Goal: Participate in discussion

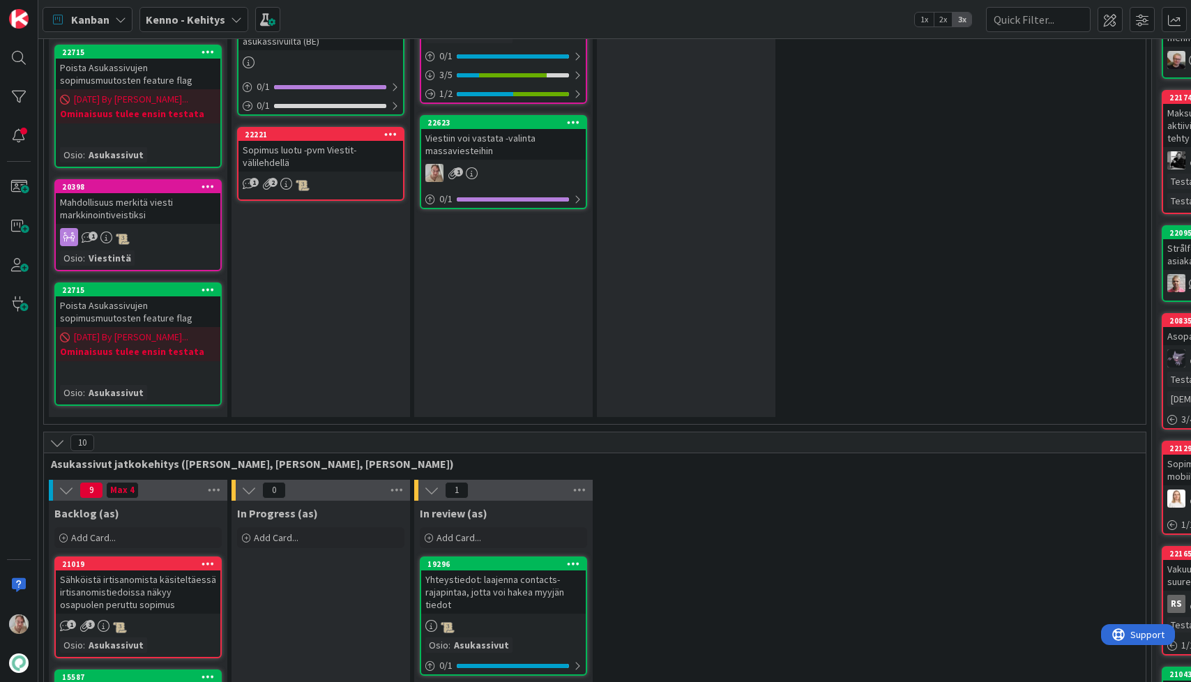
scroll to position [2239, 39]
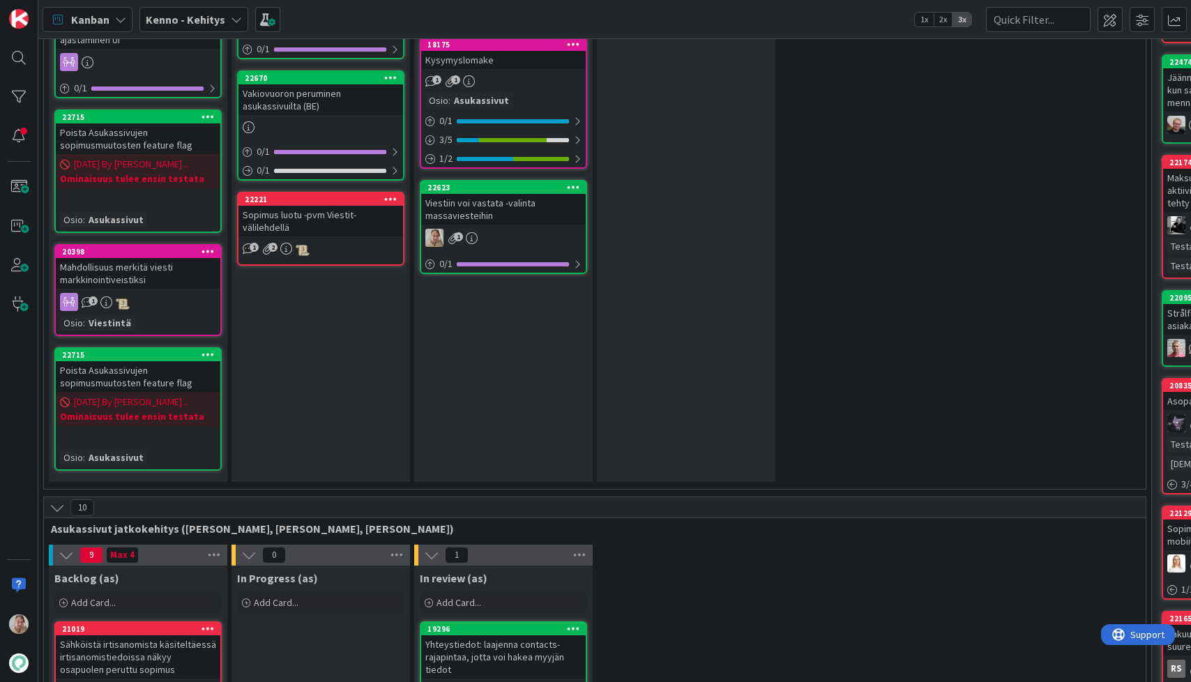
click at [515, 210] on div "Viestiin voi vastata -valinta massaviesteihin" at bounding box center [503, 209] width 165 height 31
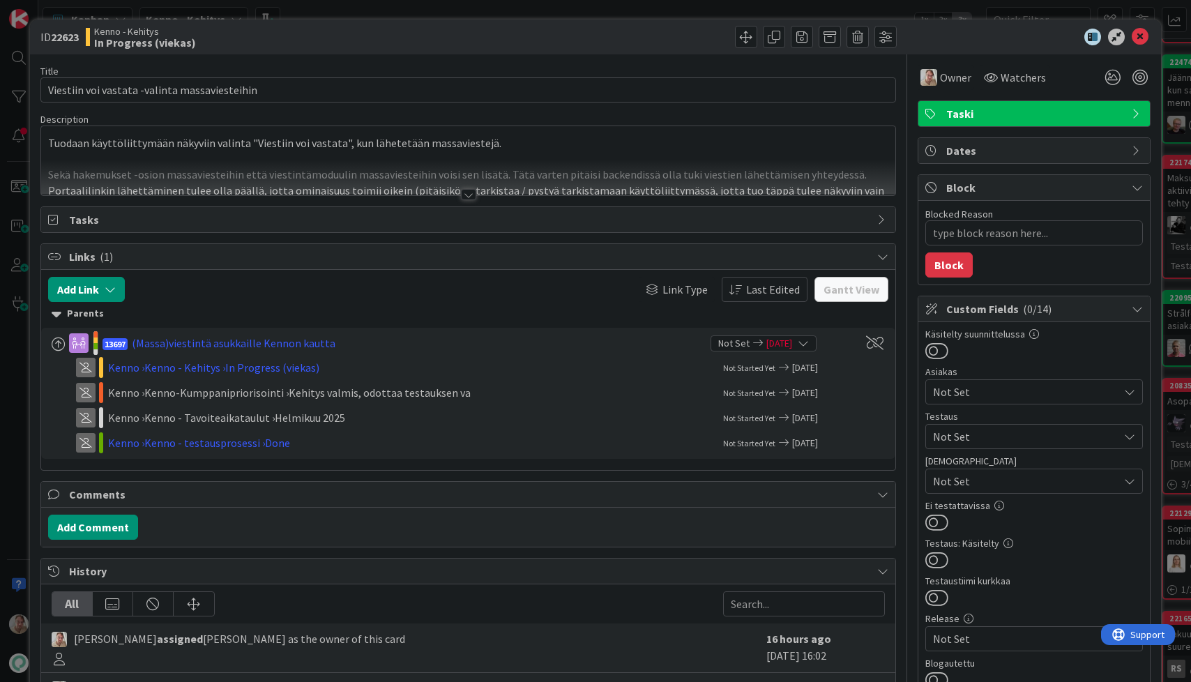
type textarea "x"
click at [362, 163] on div at bounding box center [468, 178] width 855 height 36
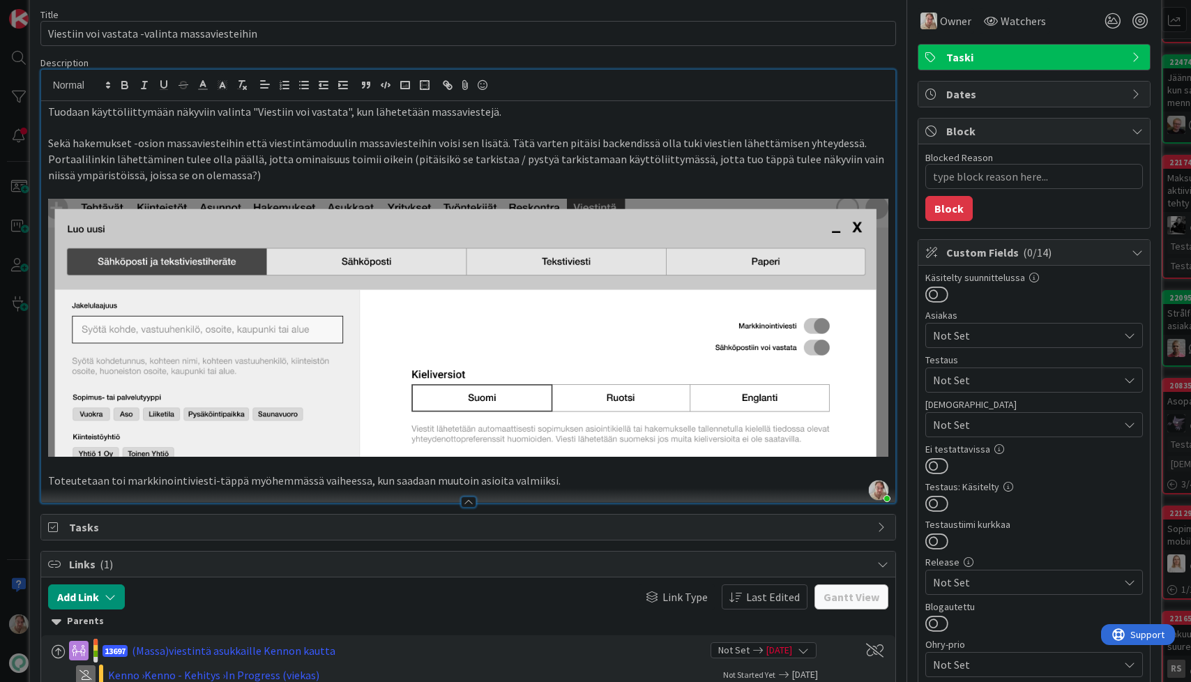
scroll to position [121, 0]
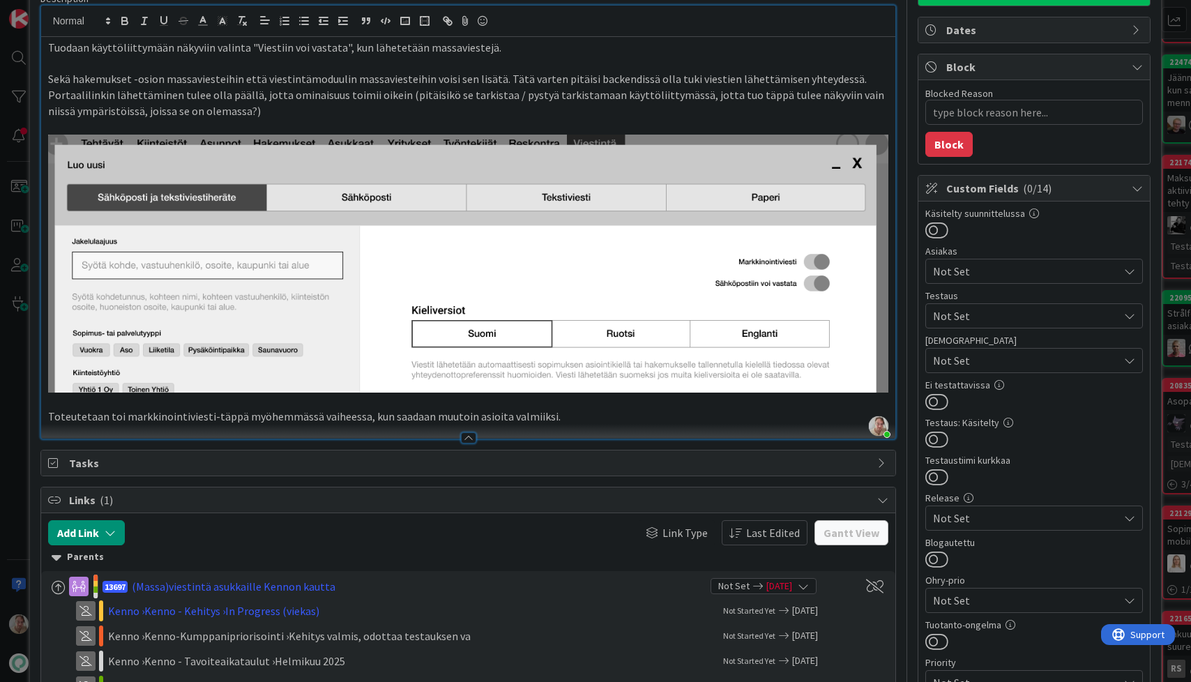
click at [573, 424] on div at bounding box center [468, 431] width 855 height 15
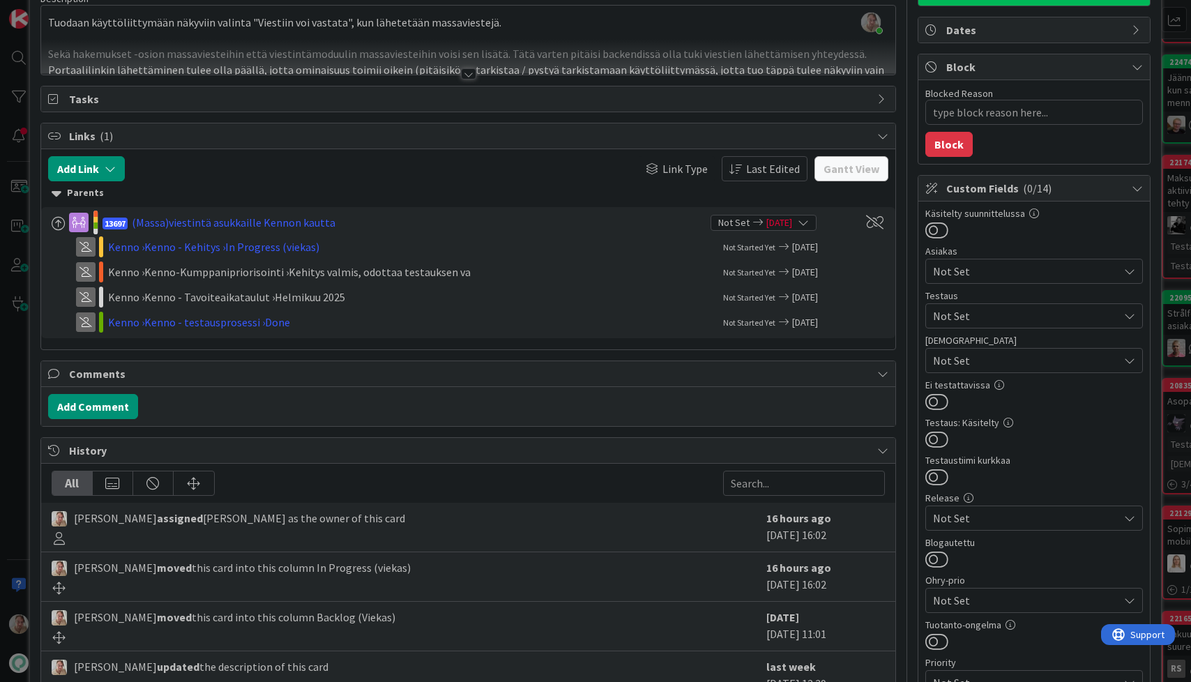
click at [464, 56] on div at bounding box center [468, 57] width 855 height 36
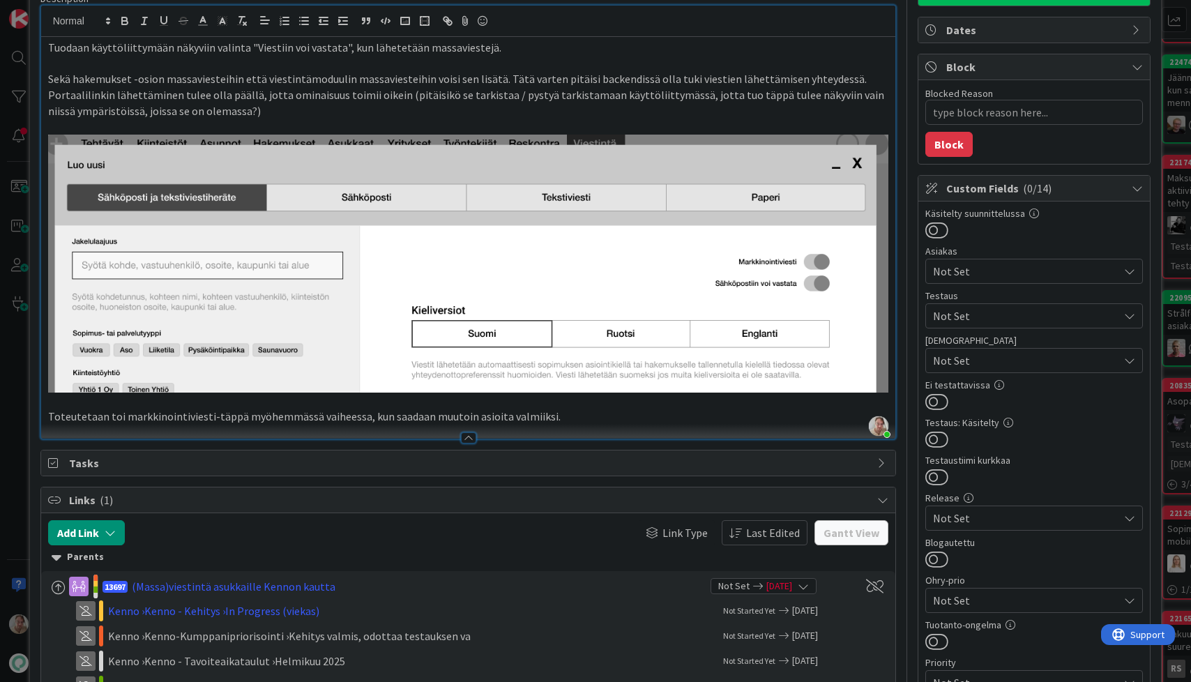
click at [563, 414] on p "Toteutetaan toi markkinointiviesti-täppä myöhemmässä vaiheessa, kun saadaan muu…" at bounding box center [468, 417] width 841 height 16
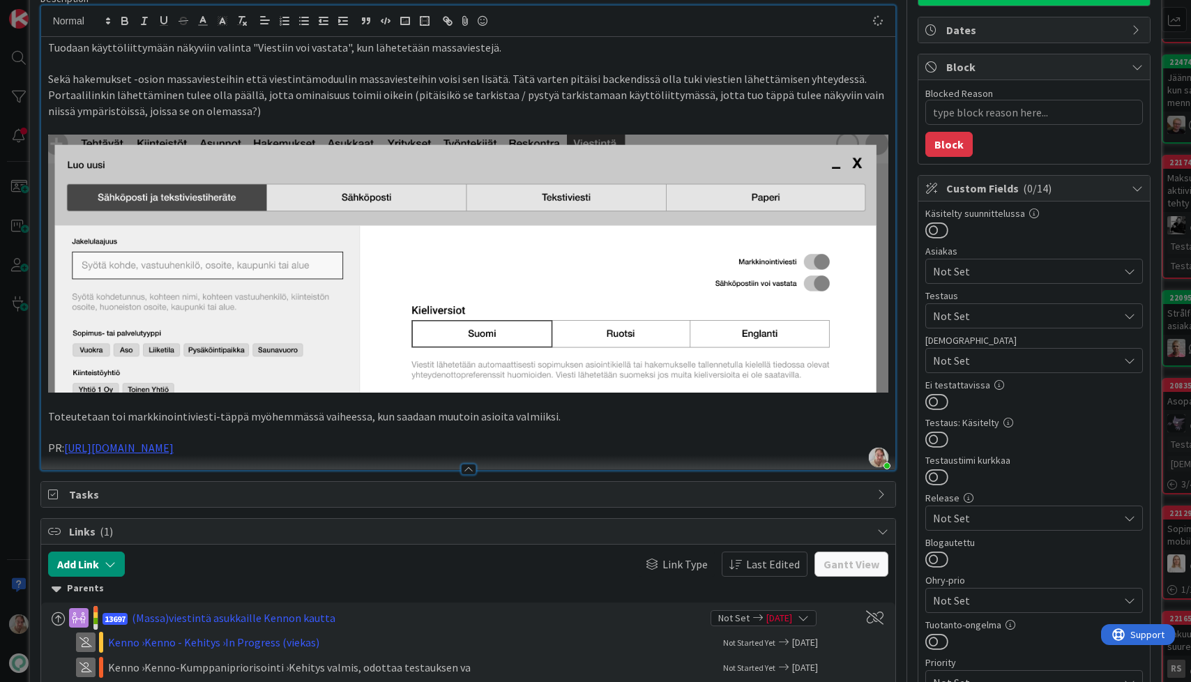
click at [596, 83] on p "Sekä hakemukset -osion massaviesteihin että viestintämoduulin massaviesteihin v…" at bounding box center [468, 94] width 841 height 47
type textarea "x"
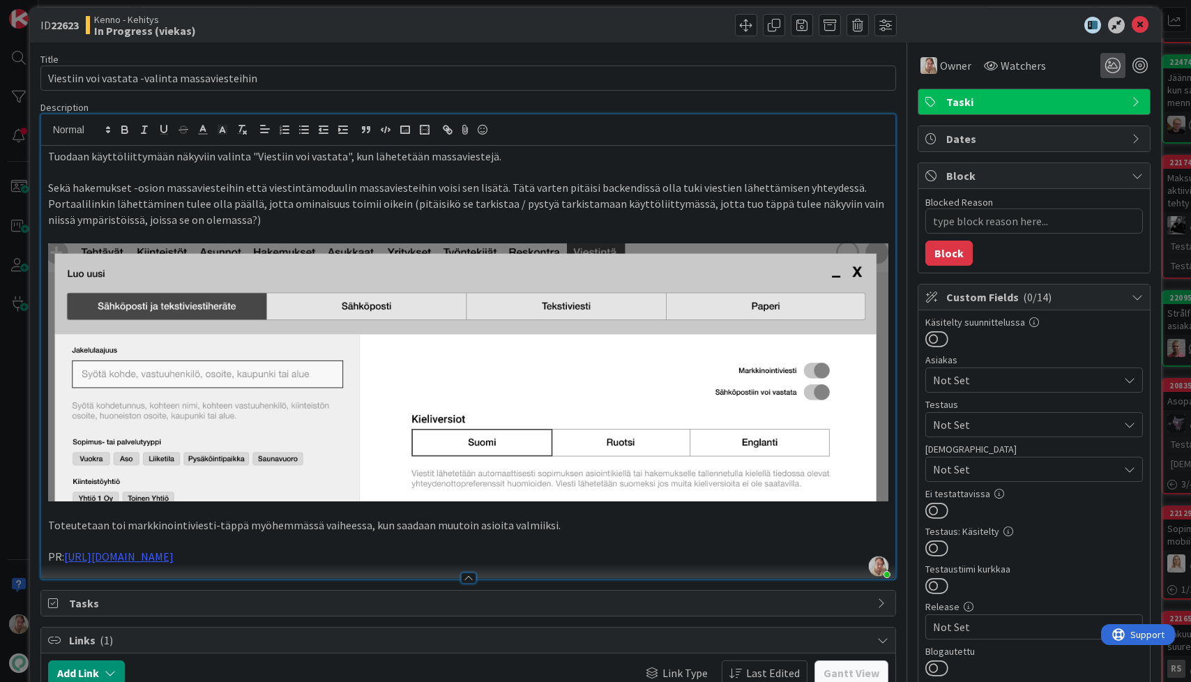
scroll to position [0, 0]
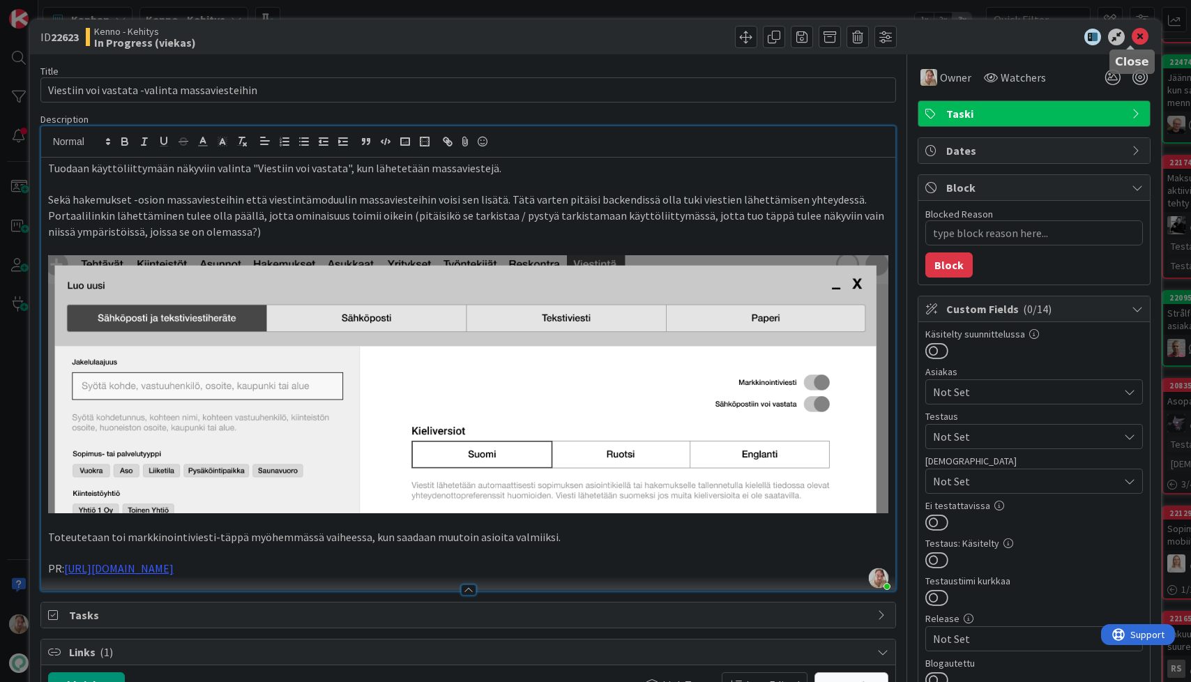
click at [1132, 36] on icon at bounding box center [1140, 37] width 17 height 17
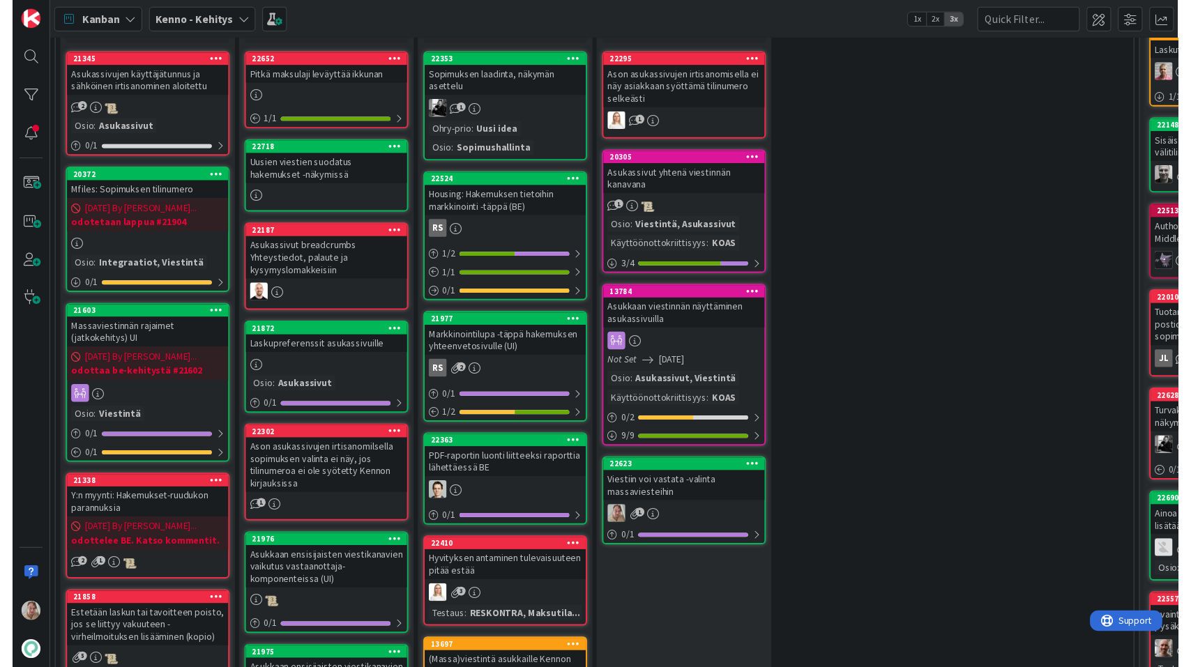
scroll to position [455, 39]
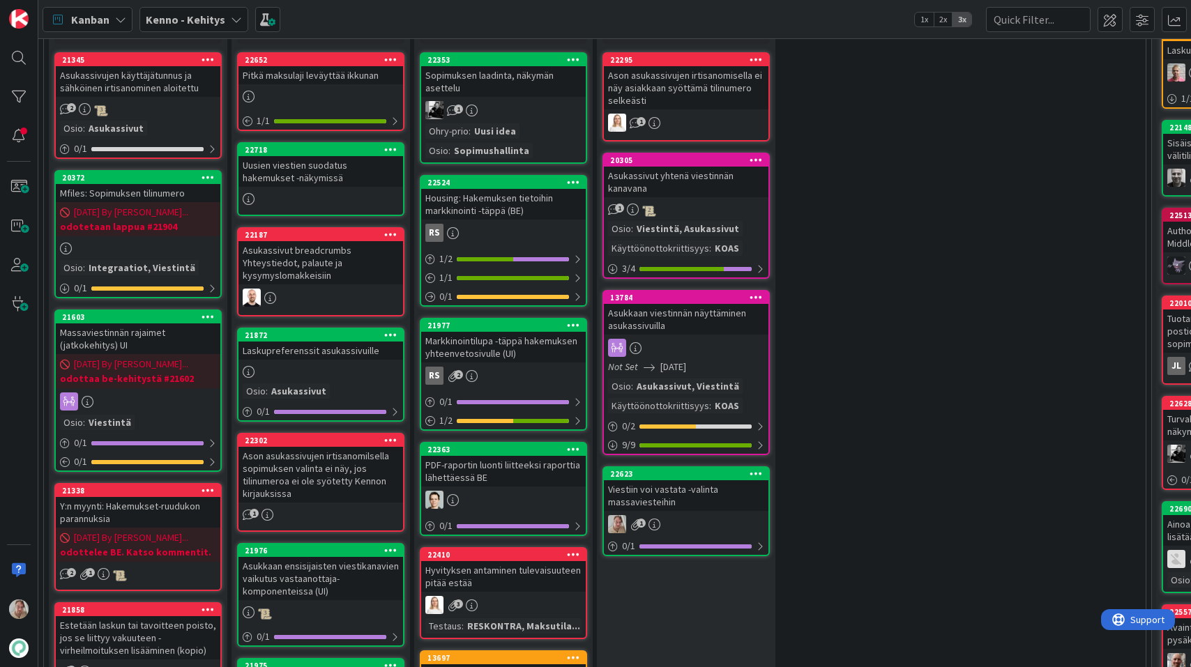
drag, startPoint x: 499, startPoint y: 295, endPoint x: 275, endPoint y: 664, distance: 431.5
